Goal: Information Seeking & Learning: Learn about a topic

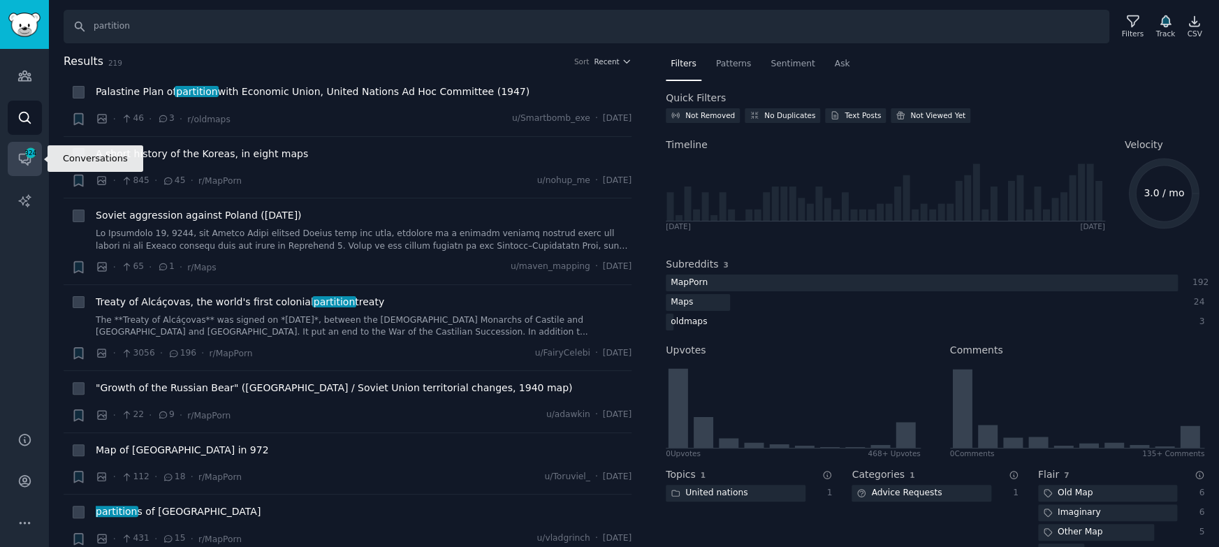
click at [16, 149] on link "Conversations 324" at bounding box center [25, 159] width 34 height 34
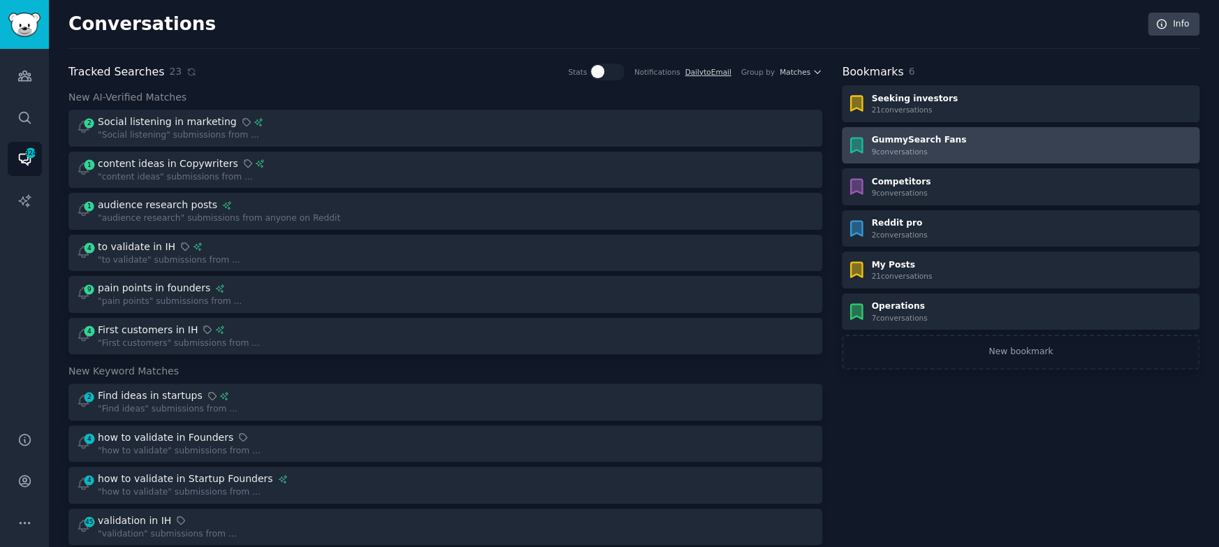
click at [994, 129] on link "GummySearch Fans 9 conversation s" at bounding box center [1020, 145] width 358 height 37
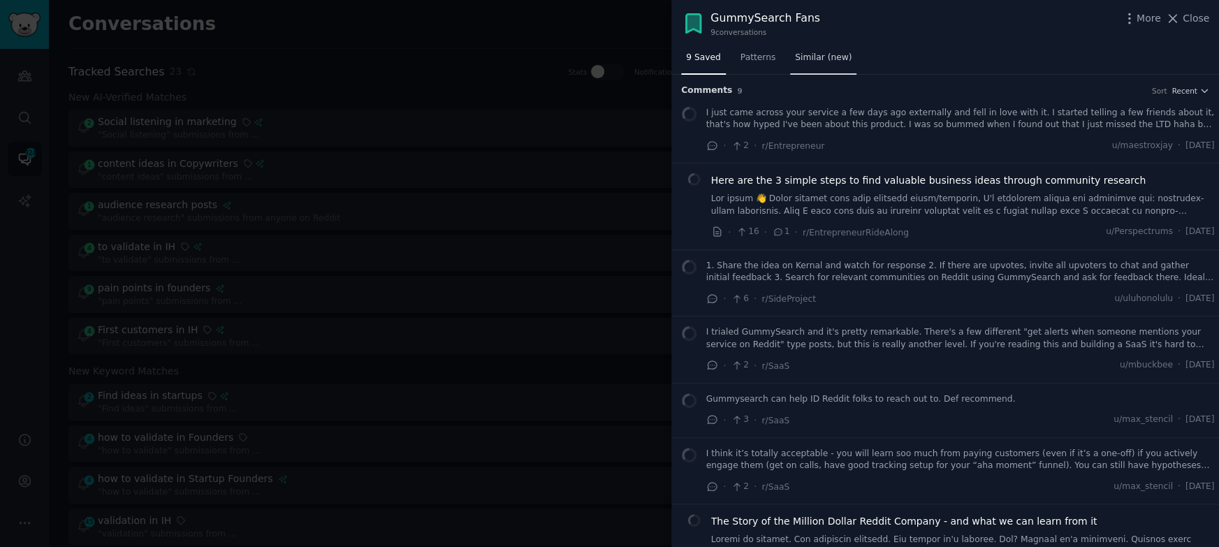
click at [811, 61] on span "Similar (new)" at bounding box center [823, 58] width 57 height 13
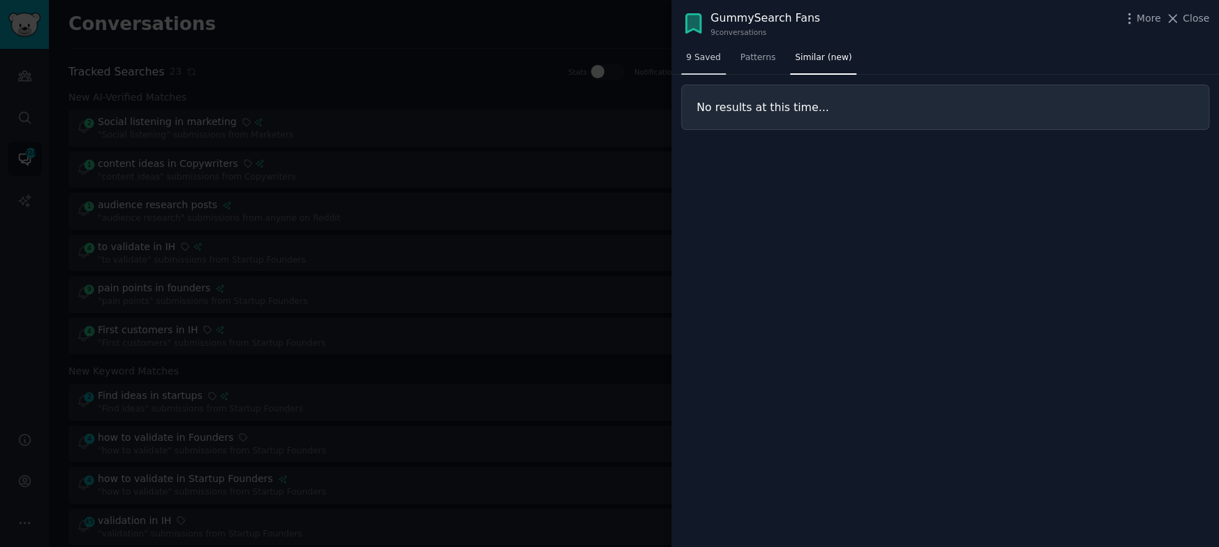
click at [691, 70] on link "9 Saved" at bounding box center [703, 61] width 45 height 29
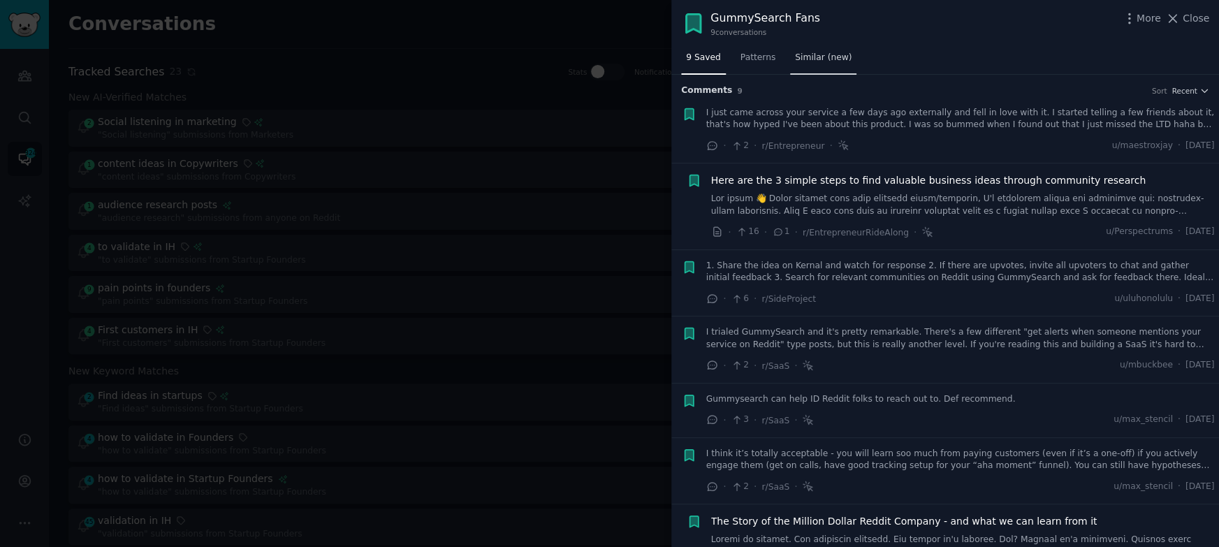
click at [805, 60] on span "Similar (new)" at bounding box center [823, 58] width 57 height 13
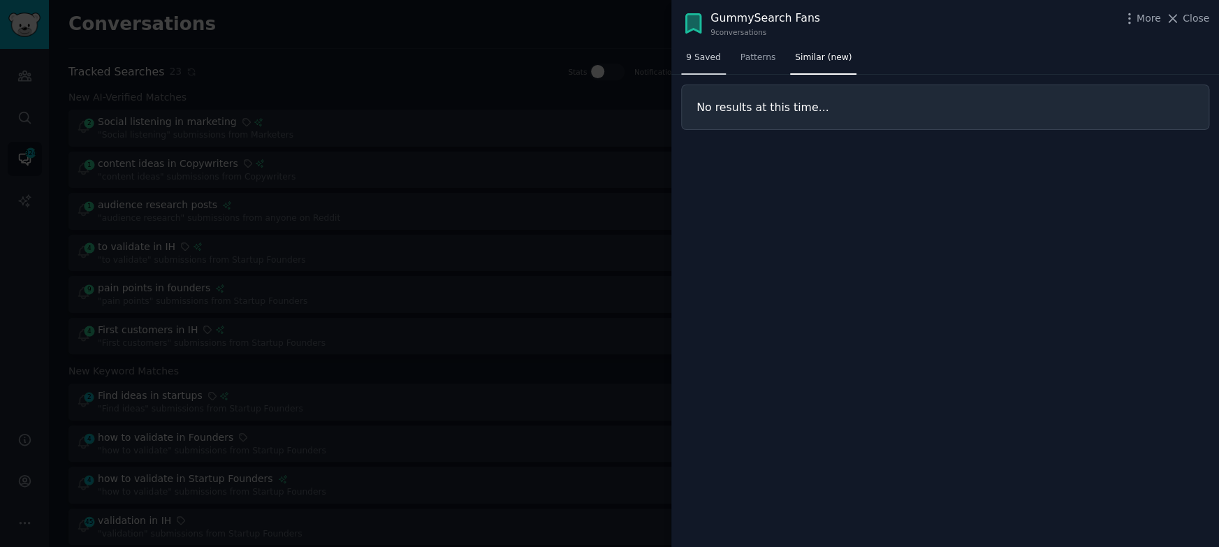
click at [707, 67] on link "9 Saved" at bounding box center [703, 61] width 45 height 29
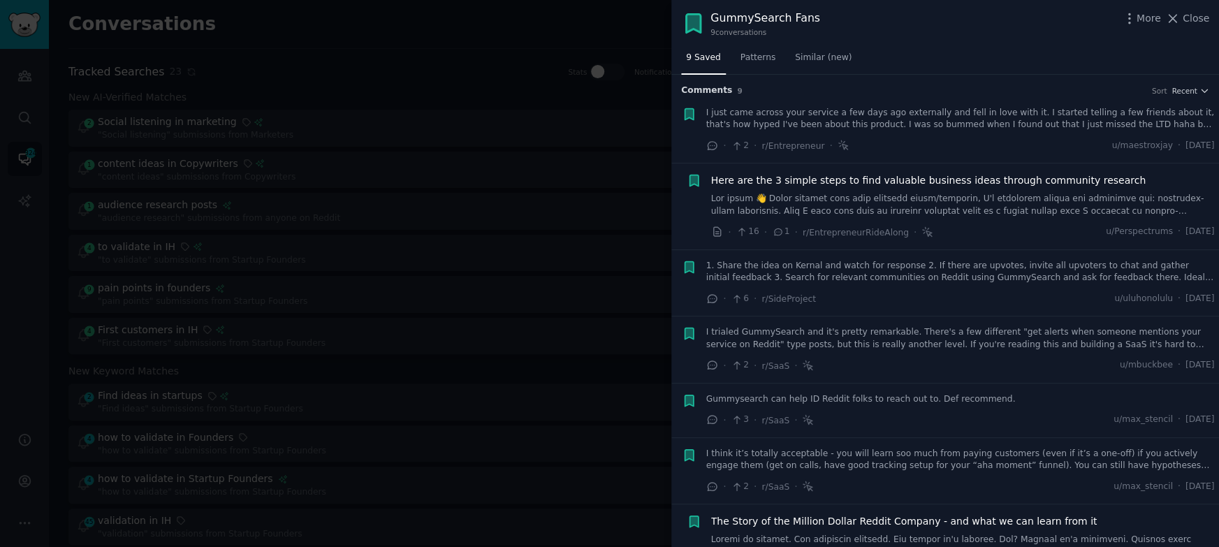
click at [631, 191] on div at bounding box center [609, 273] width 1219 height 547
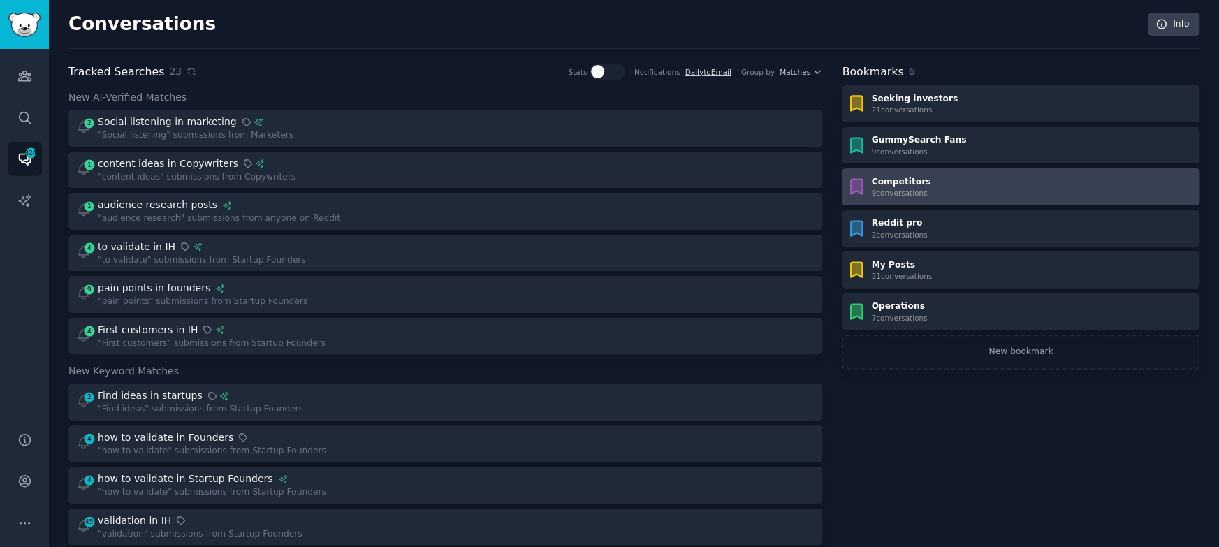
click at [930, 187] on div "Competitors 9 conversation s" at bounding box center [1020, 187] width 348 height 22
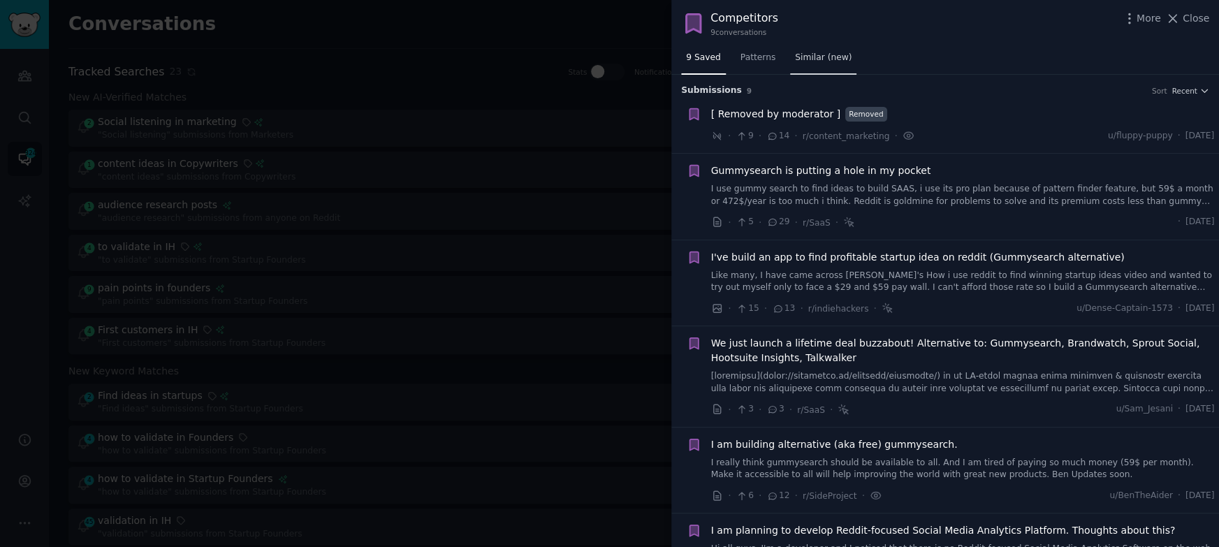
click at [818, 57] on span "Similar (new)" at bounding box center [823, 58] width 57 height 13
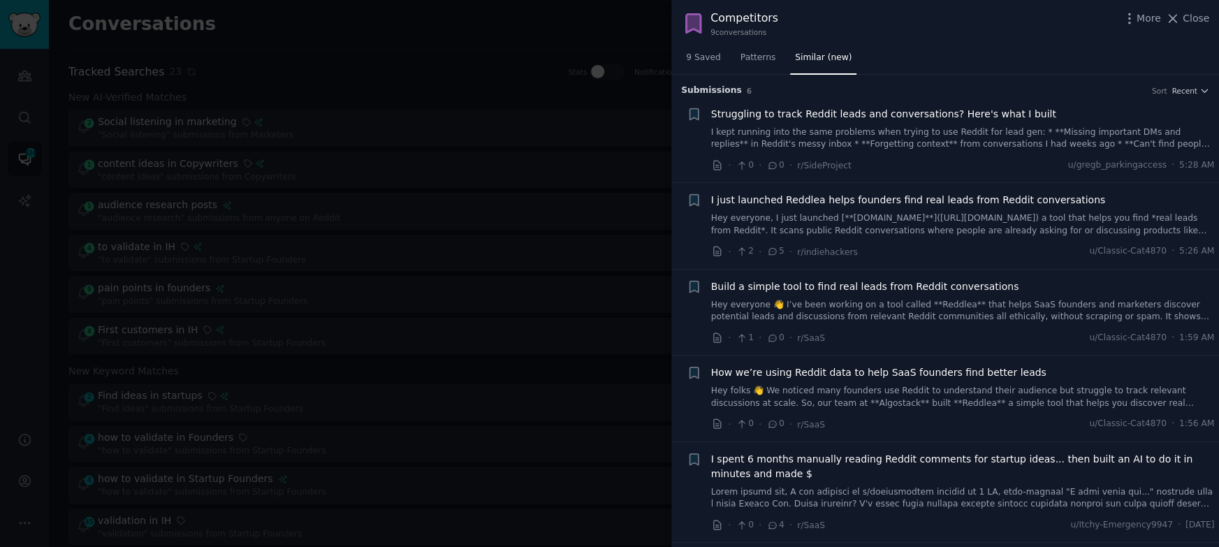
click at [491, 174] on div at bounding box center [609, 273] width 1219 height 547
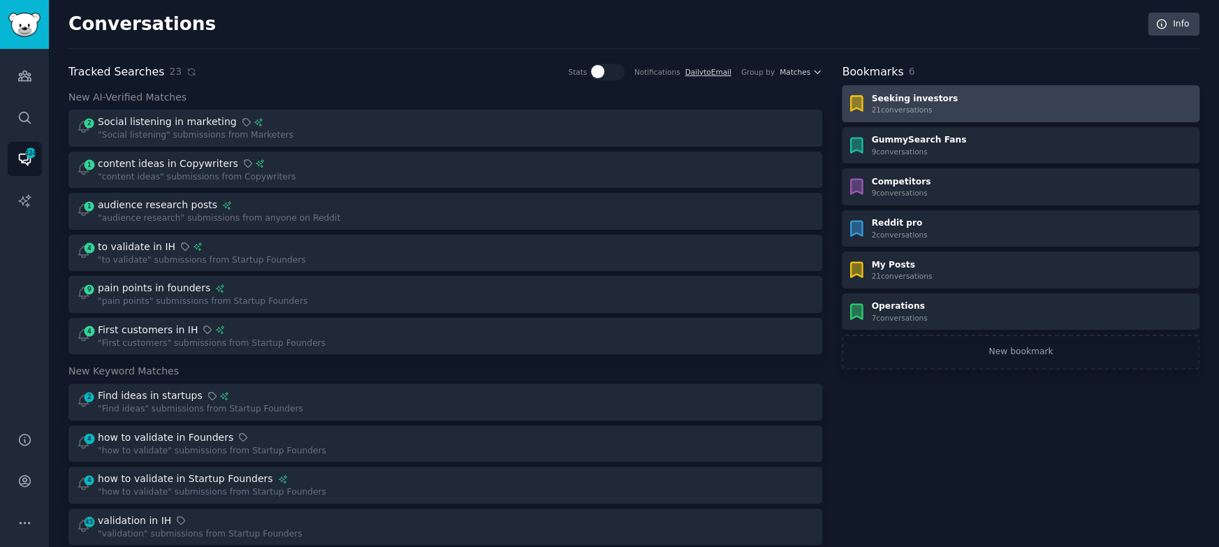
click at [989, 108] on div "Seeking investors 21 conversation s" at bounding box center [1020, 104] width 348 height 22
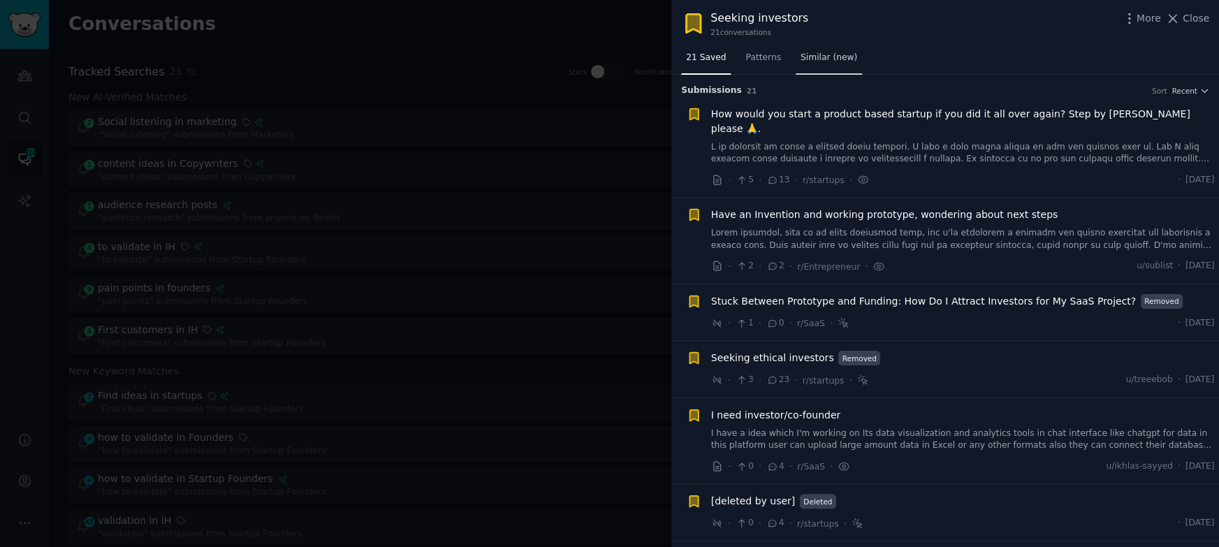
click at [823, 52] on span "Similar (new)" at bounding box center [828, 58] width 57 height 13
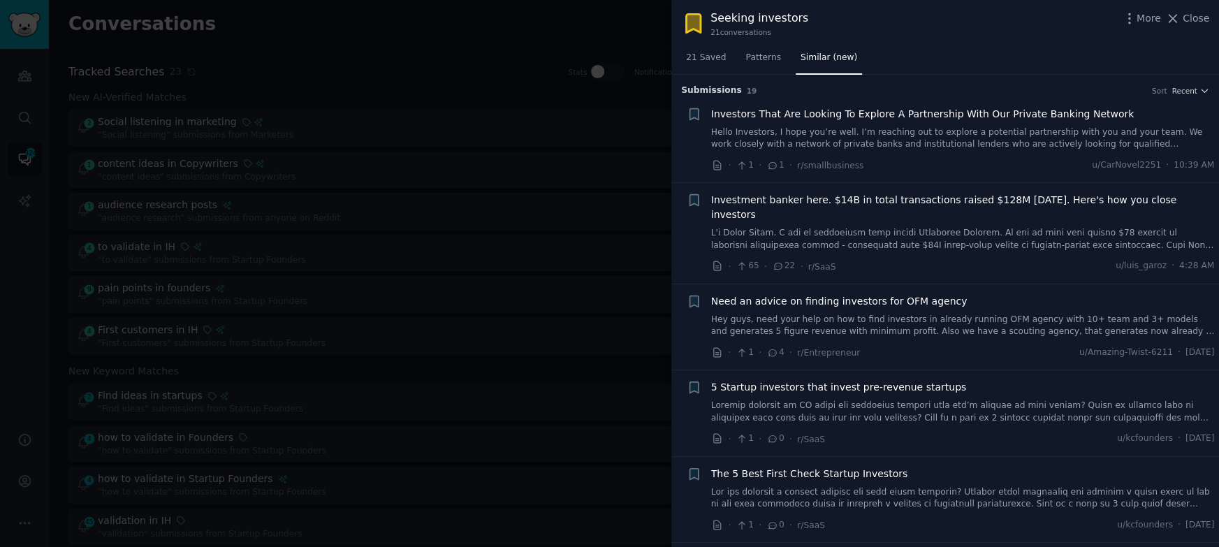
click at [653, 198] on div at bounding box center [609, 273] width 1219 height 547
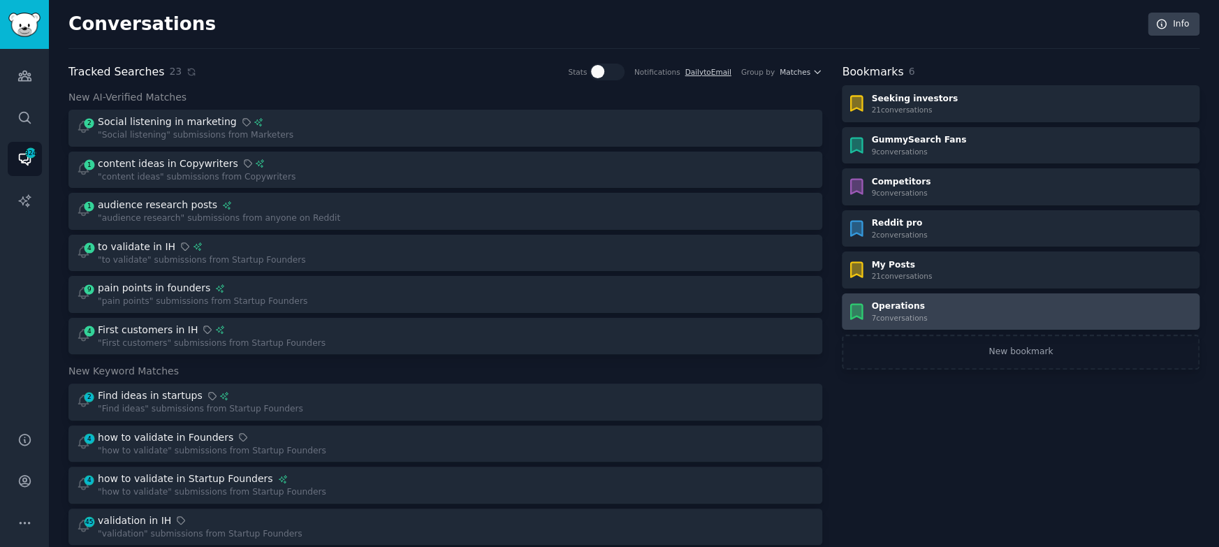
click at [930, 317] on div "Operations 7 conversation s" at bounding box center [1020, 311] width 348 height 22
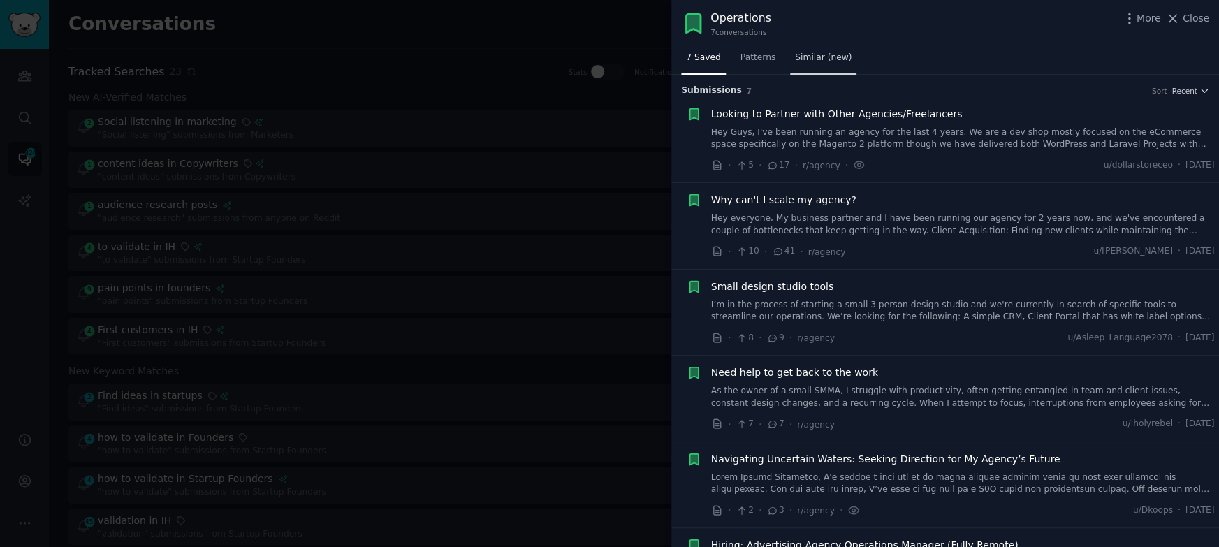
click at [815, 59] on span "Similar (new)" at bounding box center [823, 58] width 57 height 13
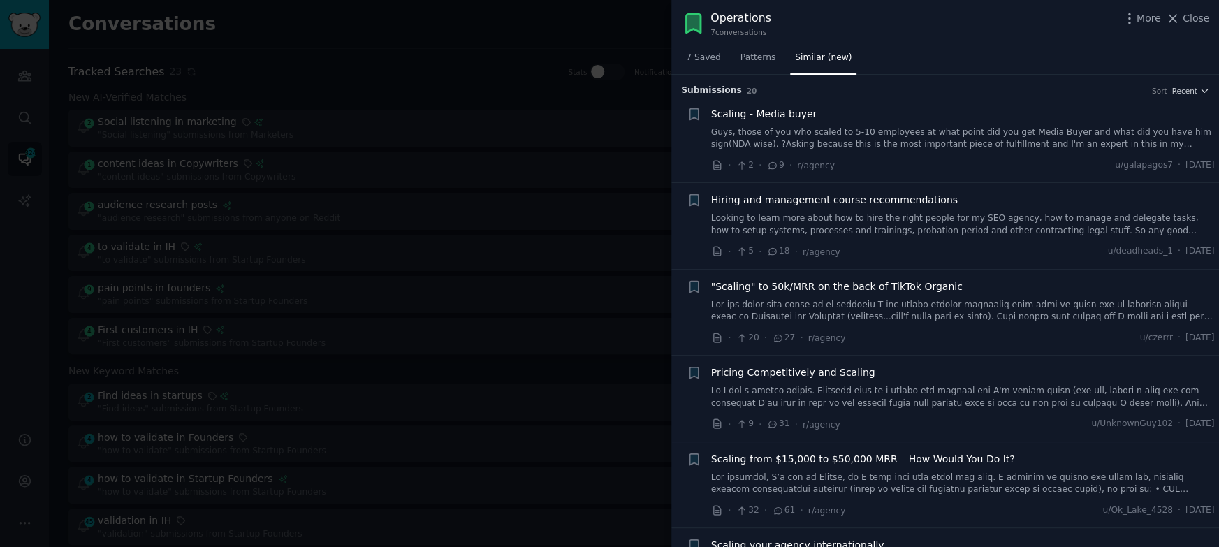
click at [531, 156] on div at bounding box center [609, 273] width 1219 height 547
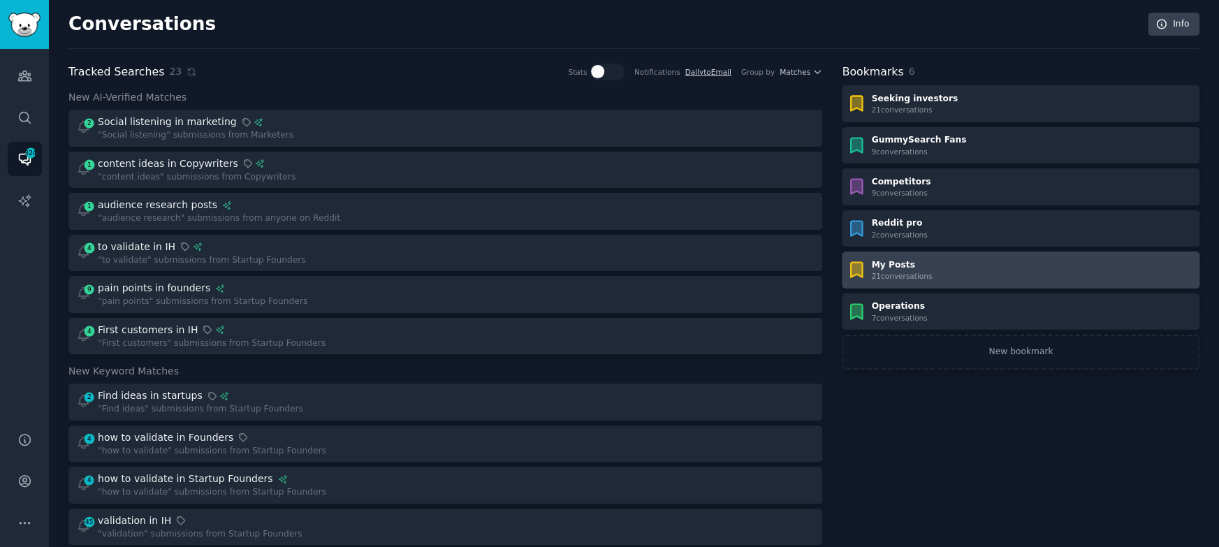
click at [906, 264] on div "My Posts" at bounding box center [901, 265] width 61 height 13
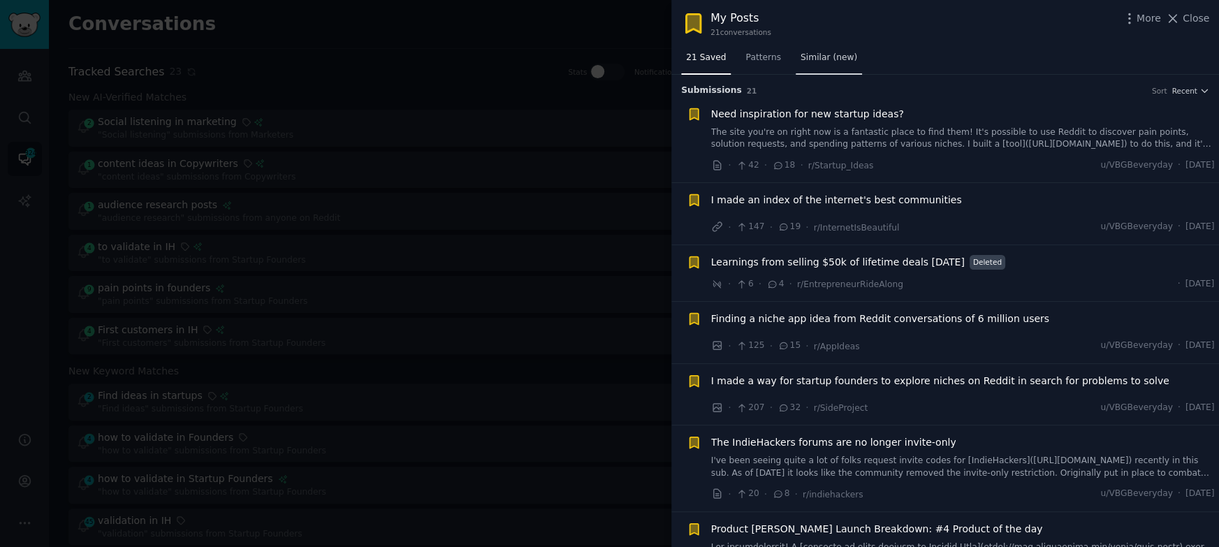
click at [816, 49] on link "Similar (new)" at bounding box center [828, 61] width 66 height 29
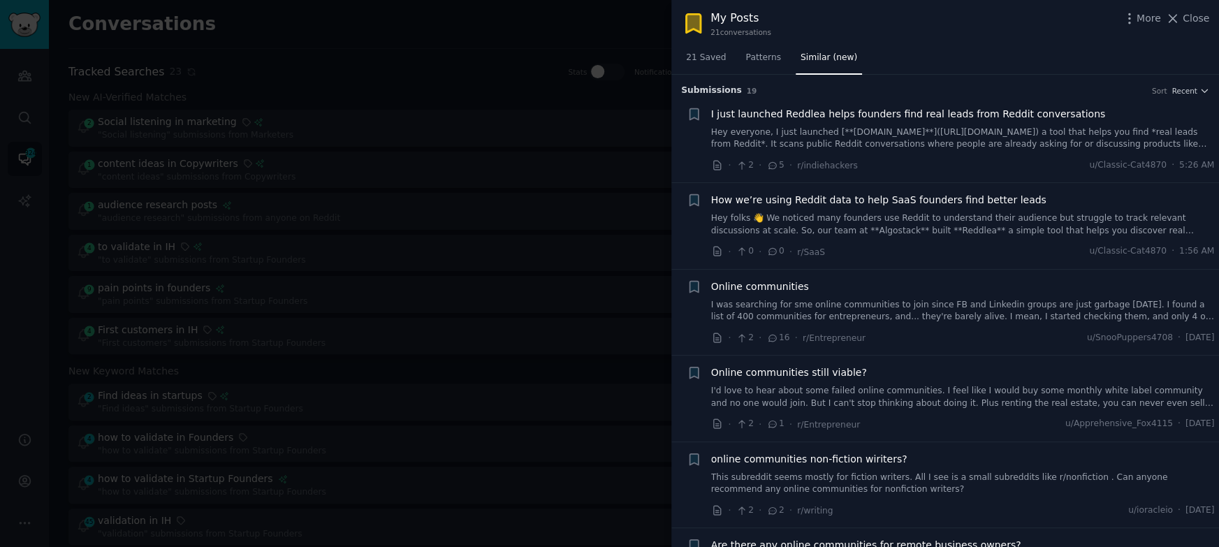
click at [510, 135] on div at bounding box center [609, 273] width 1219 height 547
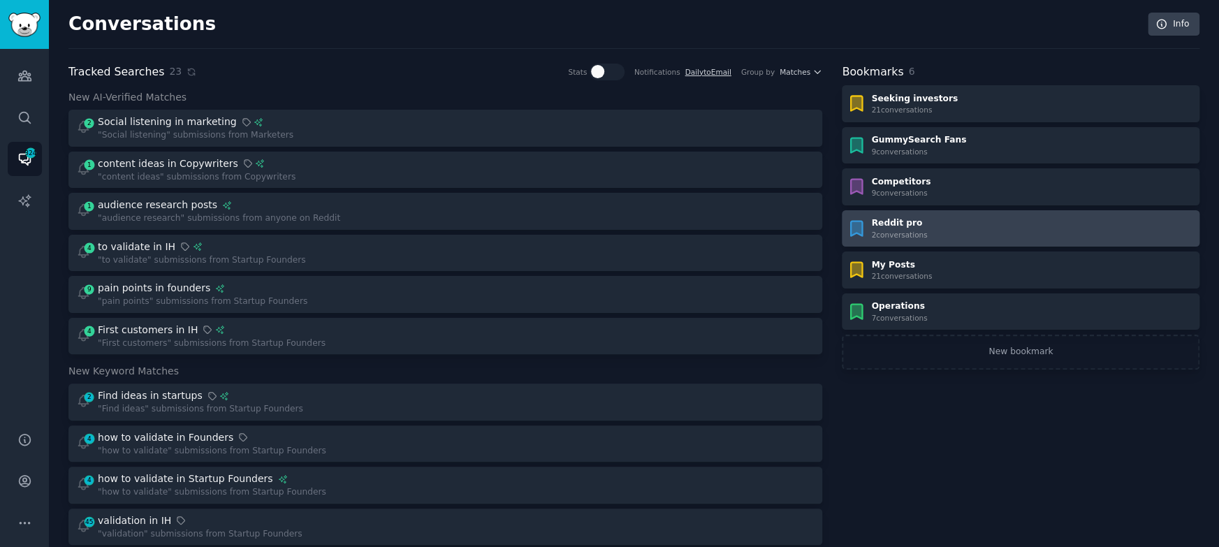
click at [934, 223] on div "Reddit pro 2 conversation s" at bounding box center [1020, 228] width 348 height 22
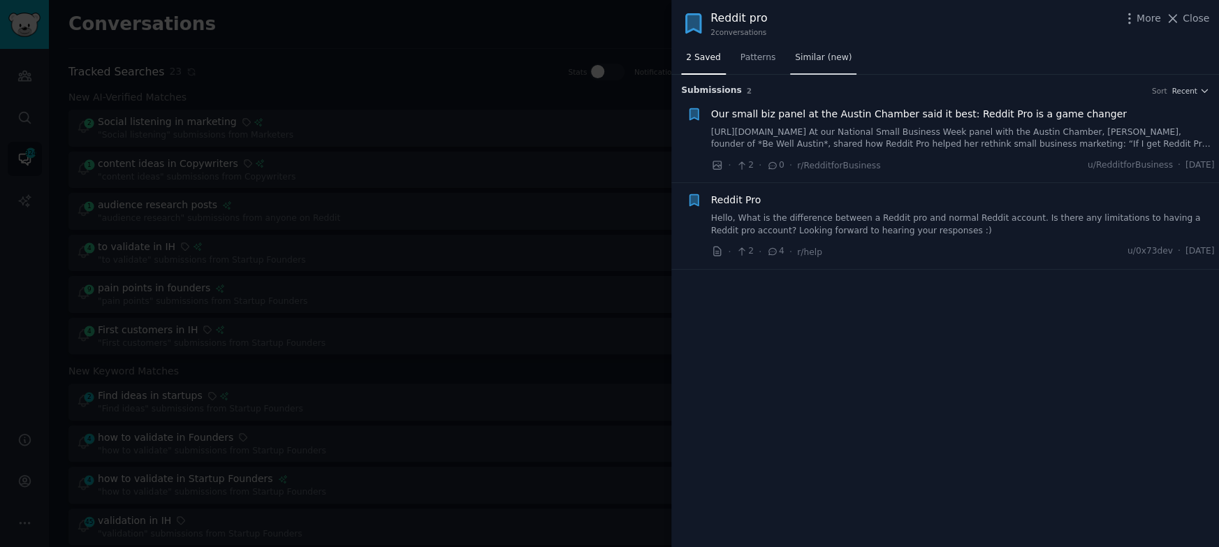
click at [830, 68] on link "Similar (new)" at bounding box center [823, 61] width 66 height 29
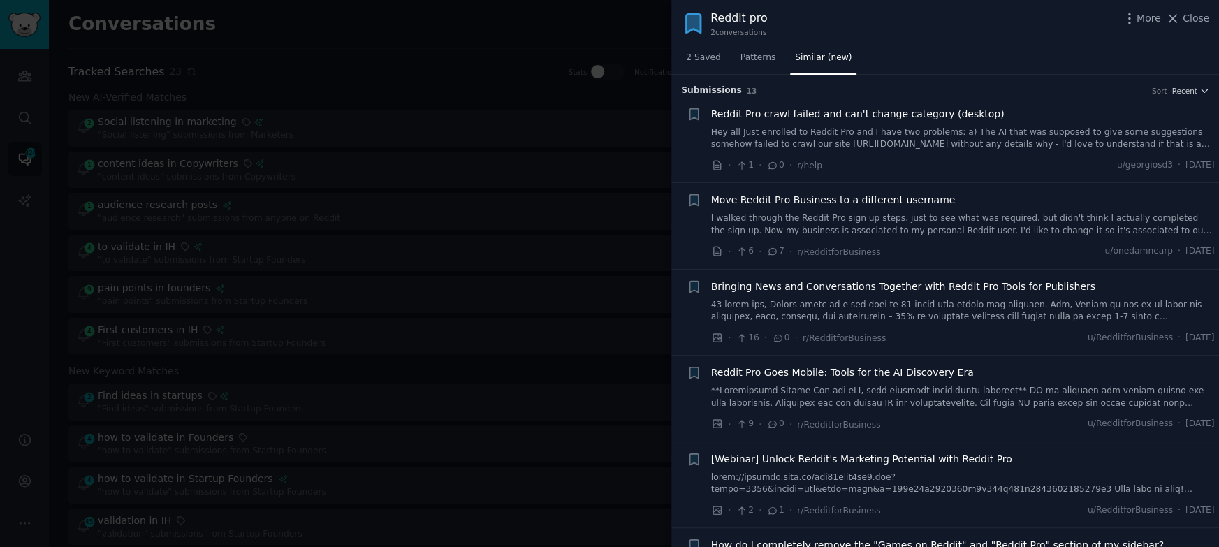
click at [534, 54] on div at bounding box center [609, 273] width 1219 height 547
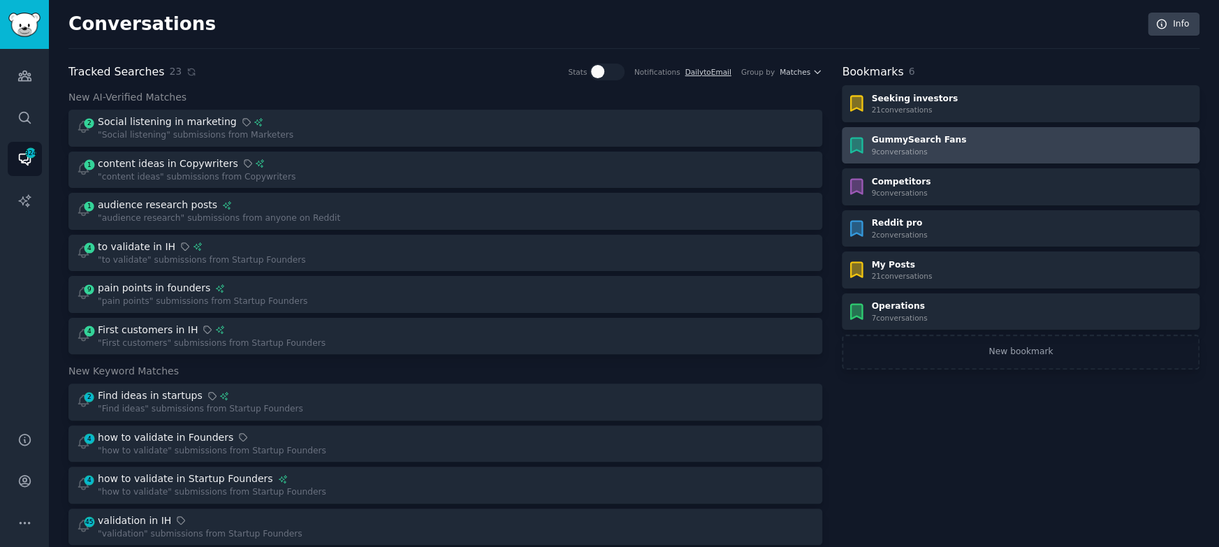
click at [979, 137] on div "GummySearch Fans 9 conversation s" at bounding box center [1020, 145] width 348 height 22
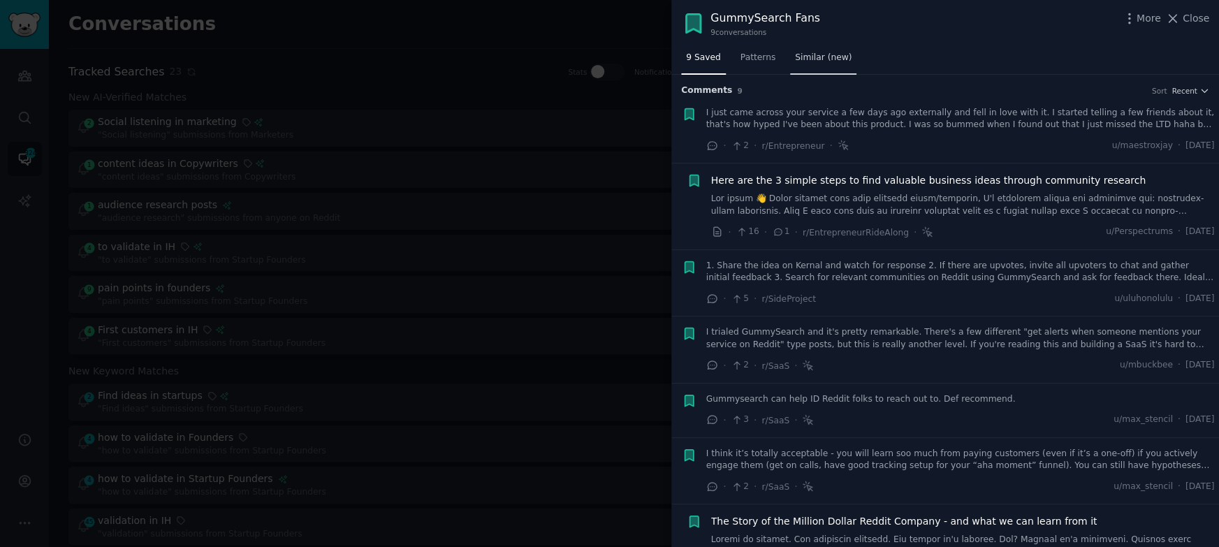
click at [833, 57] on span "Similar (new)" at bounding box center [823, 58] width 57 height 13
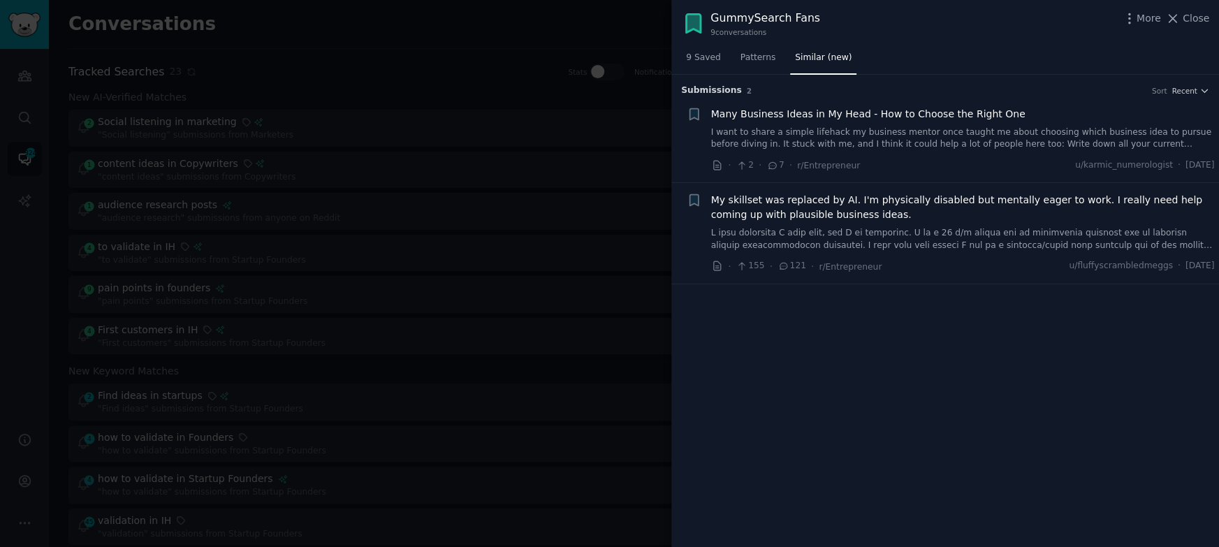
click at [606, 153] on div at bounding box center [609, 273] width 1219 height 547
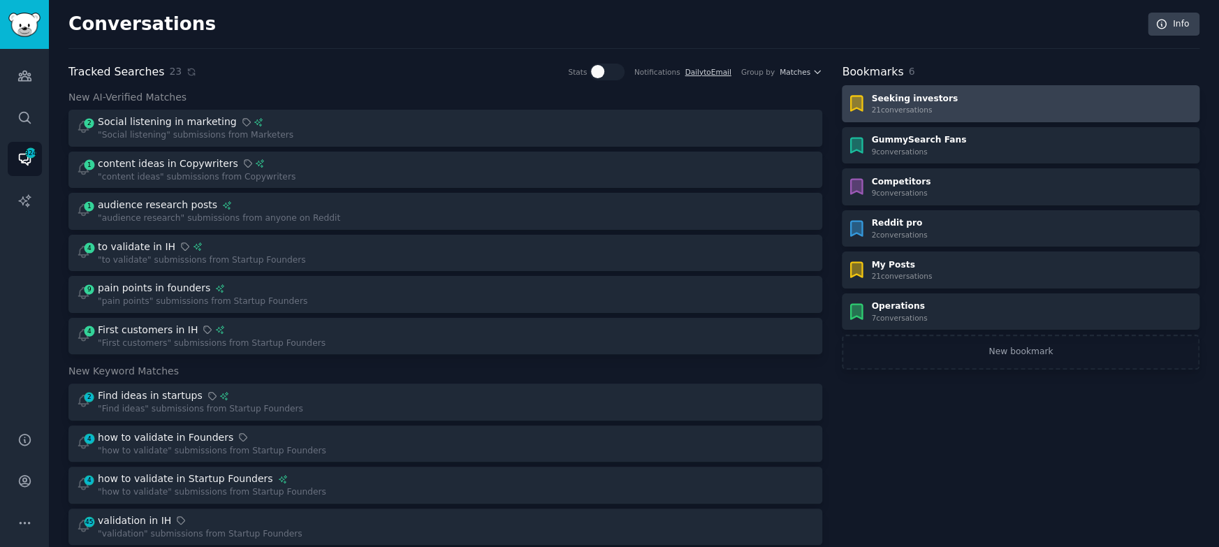
click at [951, 103] on div "Seeking investors 21 conversation s" at bounding box center [1020, 104] width 348 height 22
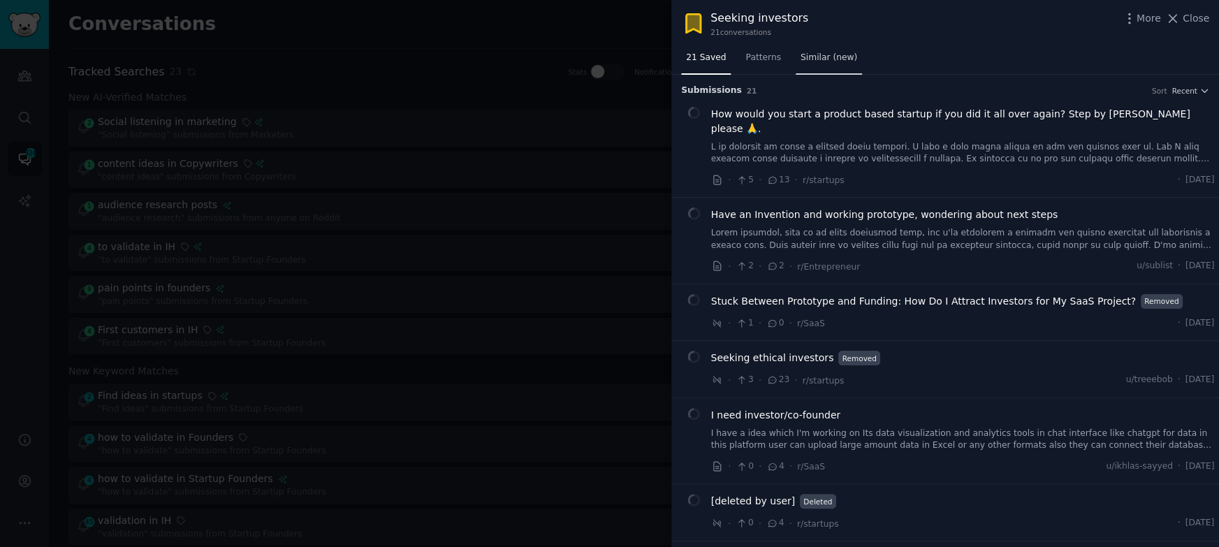
click at [828, 54] on span "Similar (new)" at bounding box center [828, 58] width 57 height 13
